Goal: Transaction & Acquisition: Purchase product/service

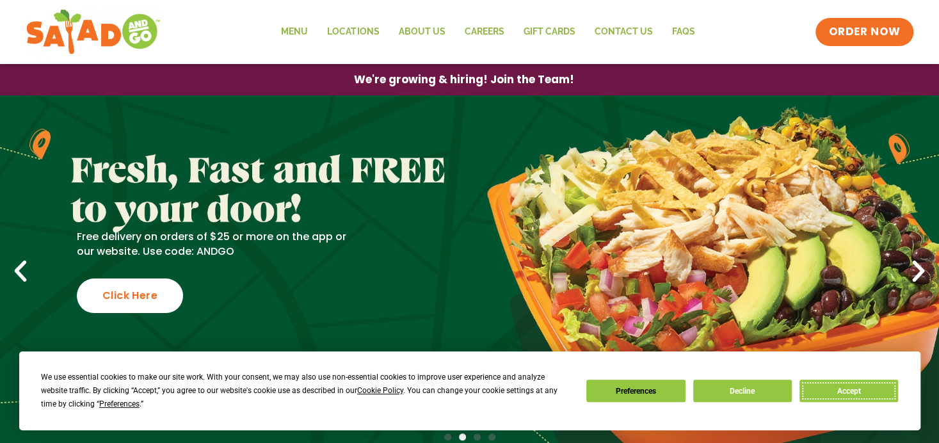
click at [872, 384] on button "Accept" at bounding box center [849, 391] width 99 height 22
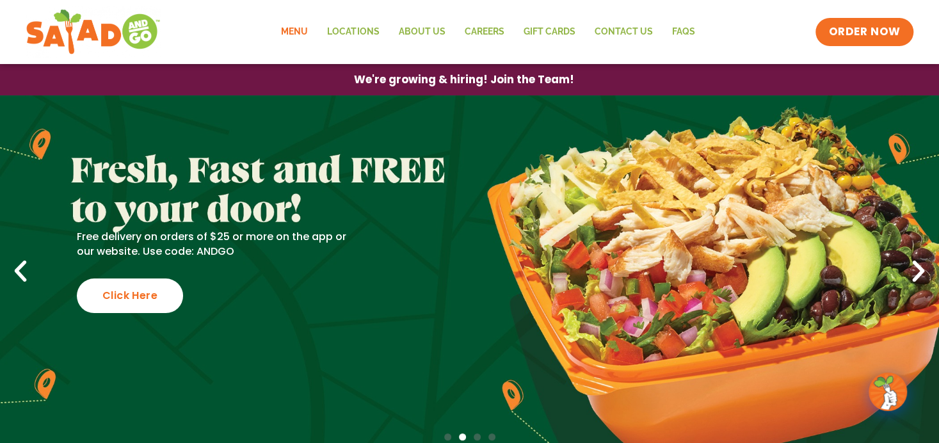
click at [300, 28] on link "Menu" at bounding box center [294, 31] width 46 height 29
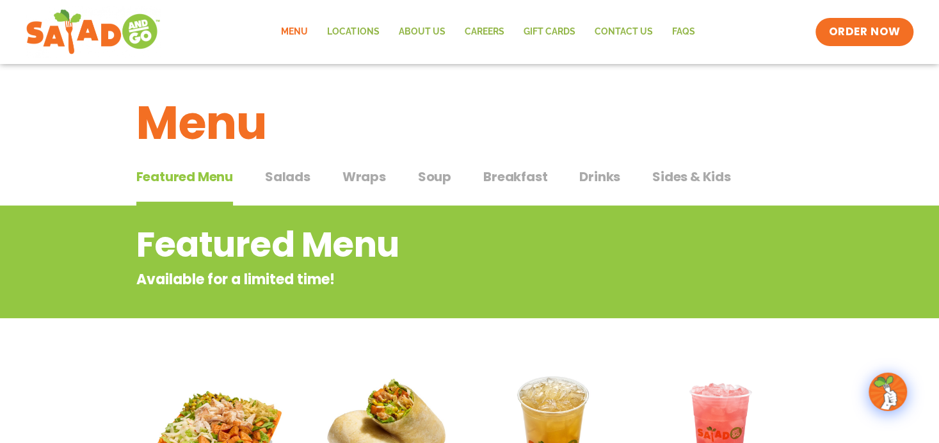
click at [287, 172] on span "Salads" at bounding box center [287, 176] width 45 height 19
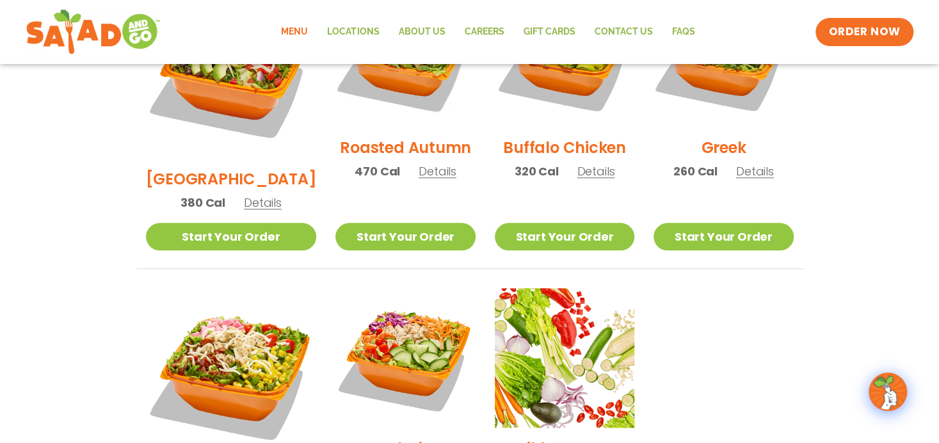
scroll to position [832, 0]
